Goal: Transaction & Acquisition: Purchase product/service

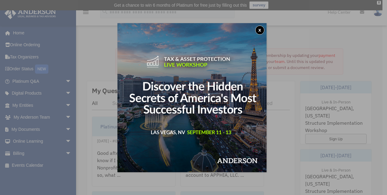
click at [261, 29] on button "x" at bounding box center [259, 30] width 9 height 9
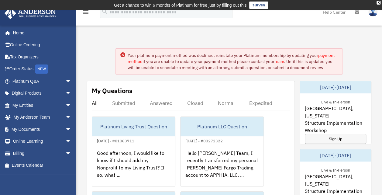
click at [123, 54] on icon at bounding box center [123, 55] width 2 height 2
click at [22, 151] on link "Billing arrow_drop_down" at bounding box center [42, 153] width 76 height 12
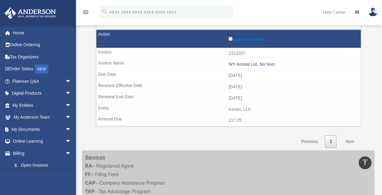
scroll to position [178, 0]
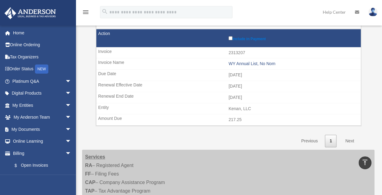
click at [349, 136] on link "Next" at bounding box center [350, 141] width 18 height 12
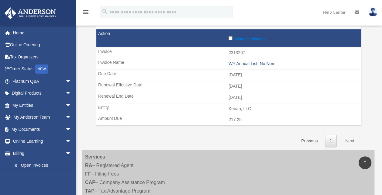
click at [349, 136] on link "Next" at bounding box center [350, 141] width 18 height 12
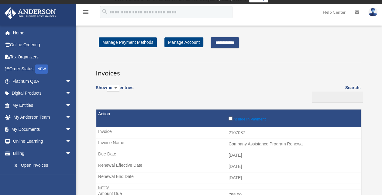
scroll to position [7, 0]
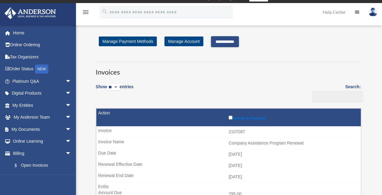
click at [234, 41] on input "**********" at bounding box center [225, 41] width 28 height 11
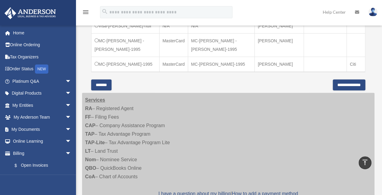
scroll to position [212, 0]
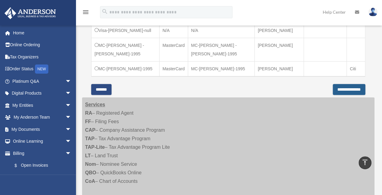
click at [346, 95] on input "**********" at bounding box center [349, 89] width 33 height 11
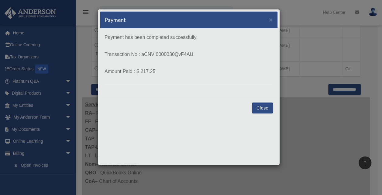
click at [263, 107] on button "Close" at bounding box center [262, 107] width 21 height 11
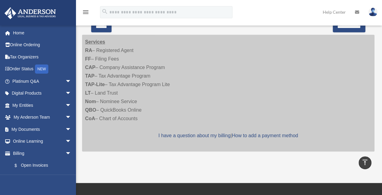
scroll to position [276, 0]
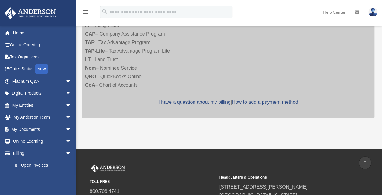
scroll to position [231, 0]
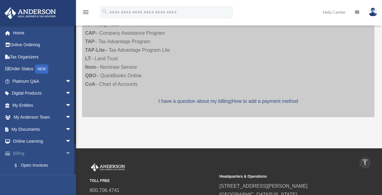
click at [20, 151] on link "Billing arrow_drop_down" at bounding box center [42, 153] width 76 height 12
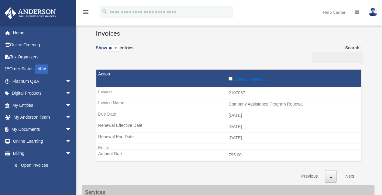
scroll to position [47, 0]
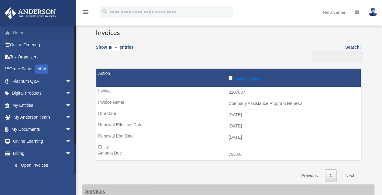
click at [21, 35] on link "Home" at bounding box center [42, 33] width 76 height 12
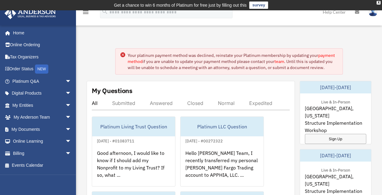
click at [123, 55] on circle at bounding box center [122, 54] width 5 height 5
click at [24, 149] on link "Billing arrow_drop_down" at bounding box center [42, 153] width 76 height 12
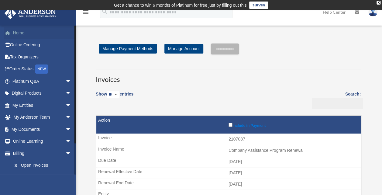
click at [19, 33] on link "Home" at bounding box center [42, 33] width 76 height 12
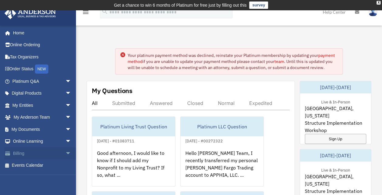
click at [19, 153] on link "Billing arrow_drop_down" at bounding box center [42, 153] width 76 height 12
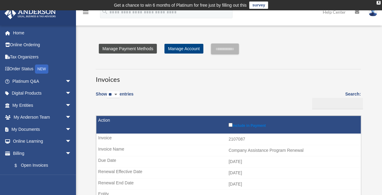
click at [146, 49] on link "Manage Payment Methods" at bounding box center [128, 49] width 58 height 10
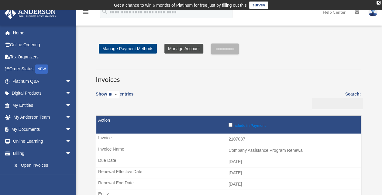
click at [175, 47] on link "Manage Account" at bounding box center [184, 49] width 39 height 10
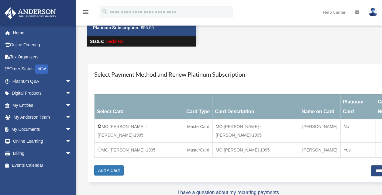
scroll to position [43, 0]
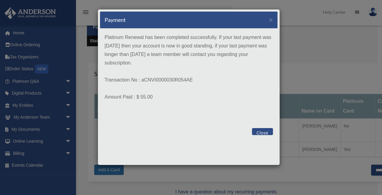
click at [263, 132] on button "Close" at bounding box center [262, 131] width 21 height 7
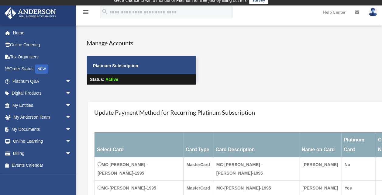
scroll to position [4, 0]
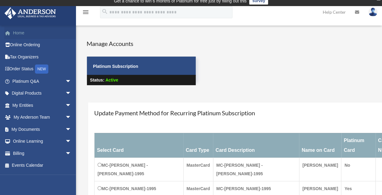
click at [18, 32] on link "Home" at bounding box center [42, 33] width 76 height 12
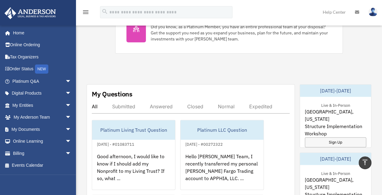
scroll to position [334, 0]
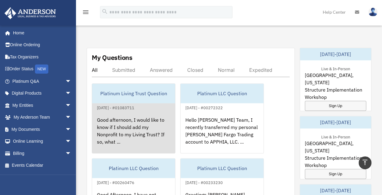
click at [145, 126] on div "Good afternoon, I would like to know if I should add my Nonprofit to my Living …" at bounding box center [133, 134] width 83 height 47
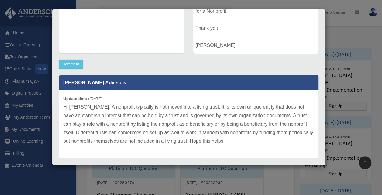
scroll to position [137, 0]
